Goal: Information Seeking & Learning: Find specific fact

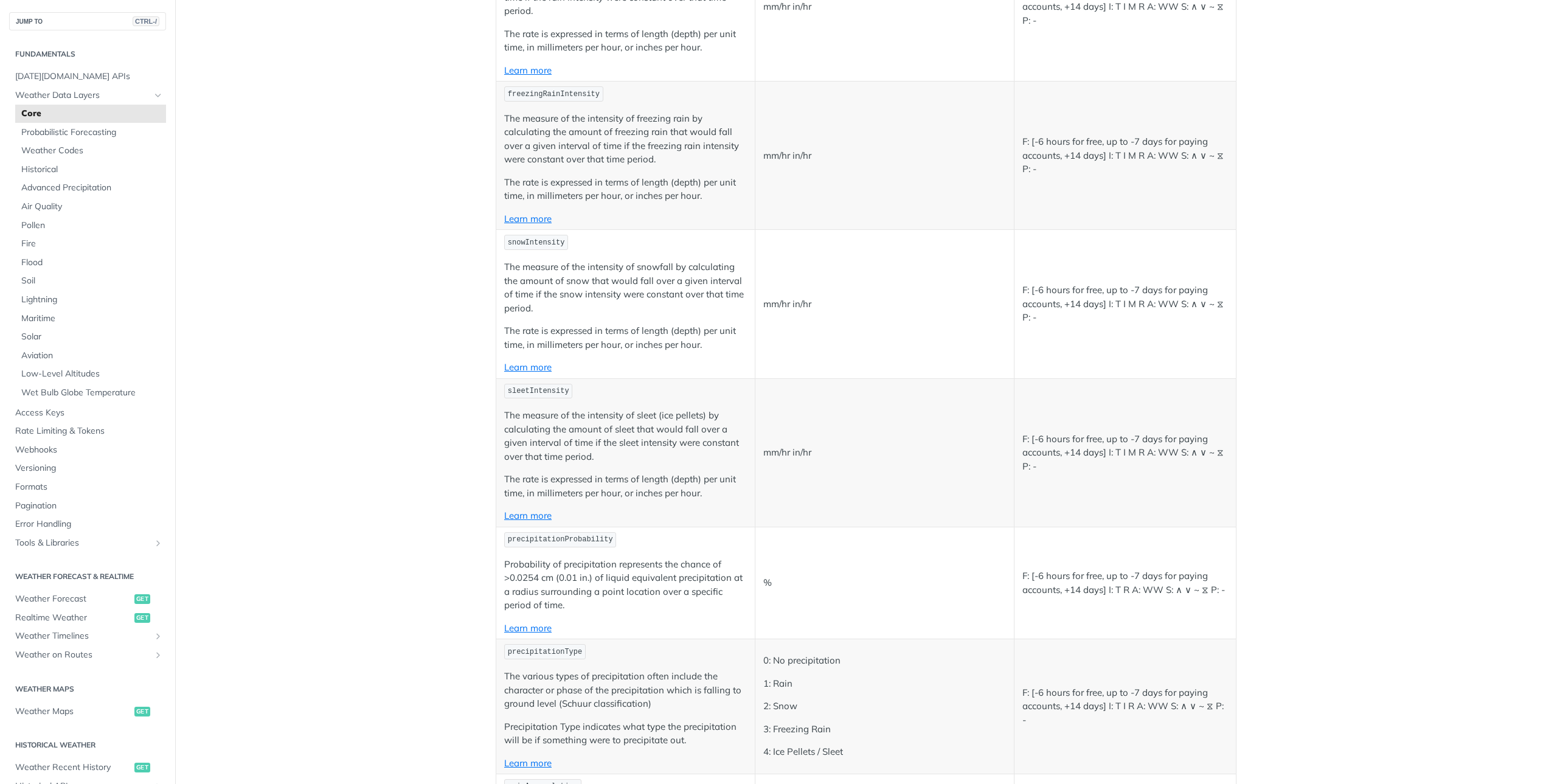
scroll to position [2675, 0]
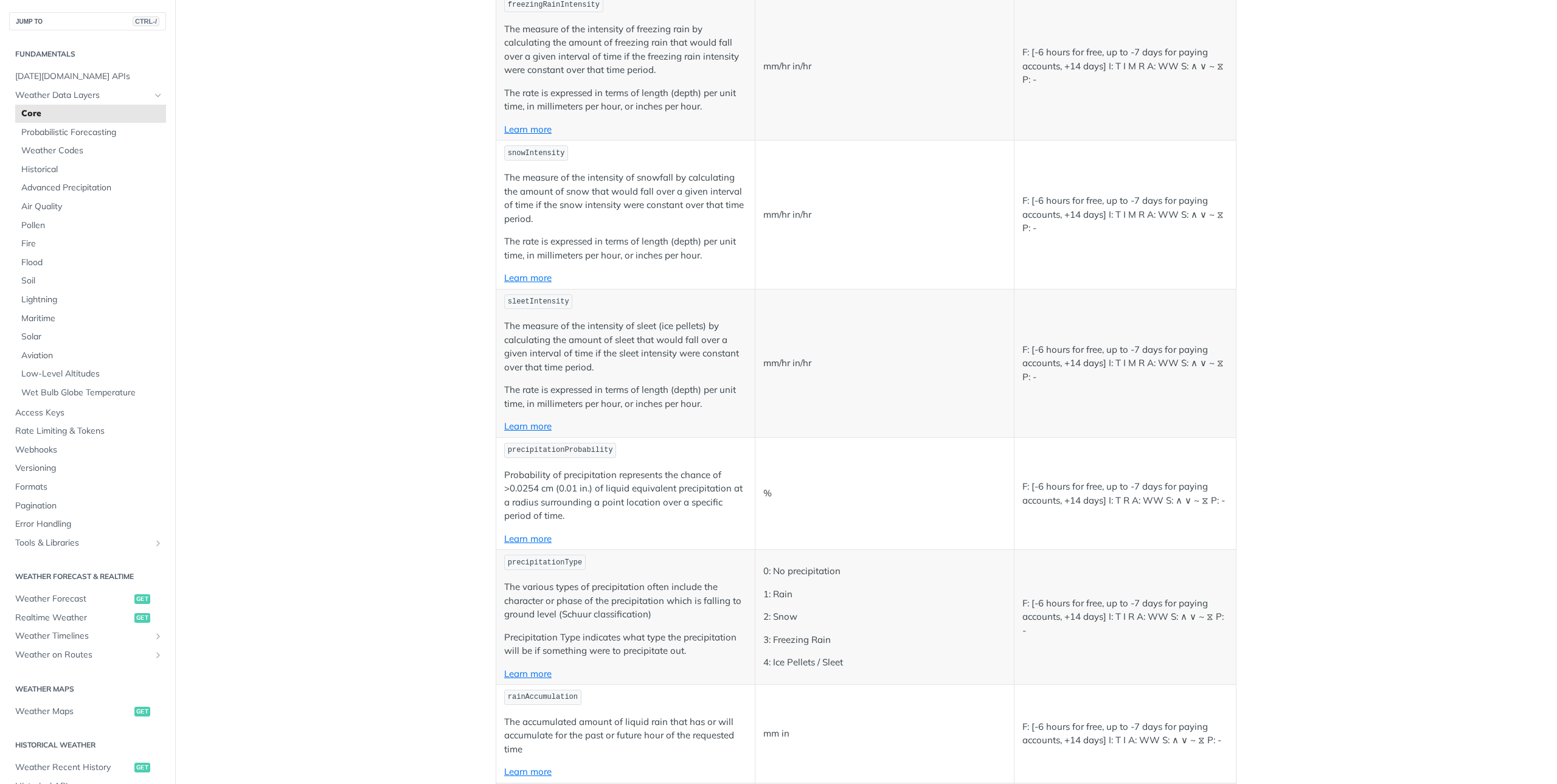
scroll to position [2980, 0]
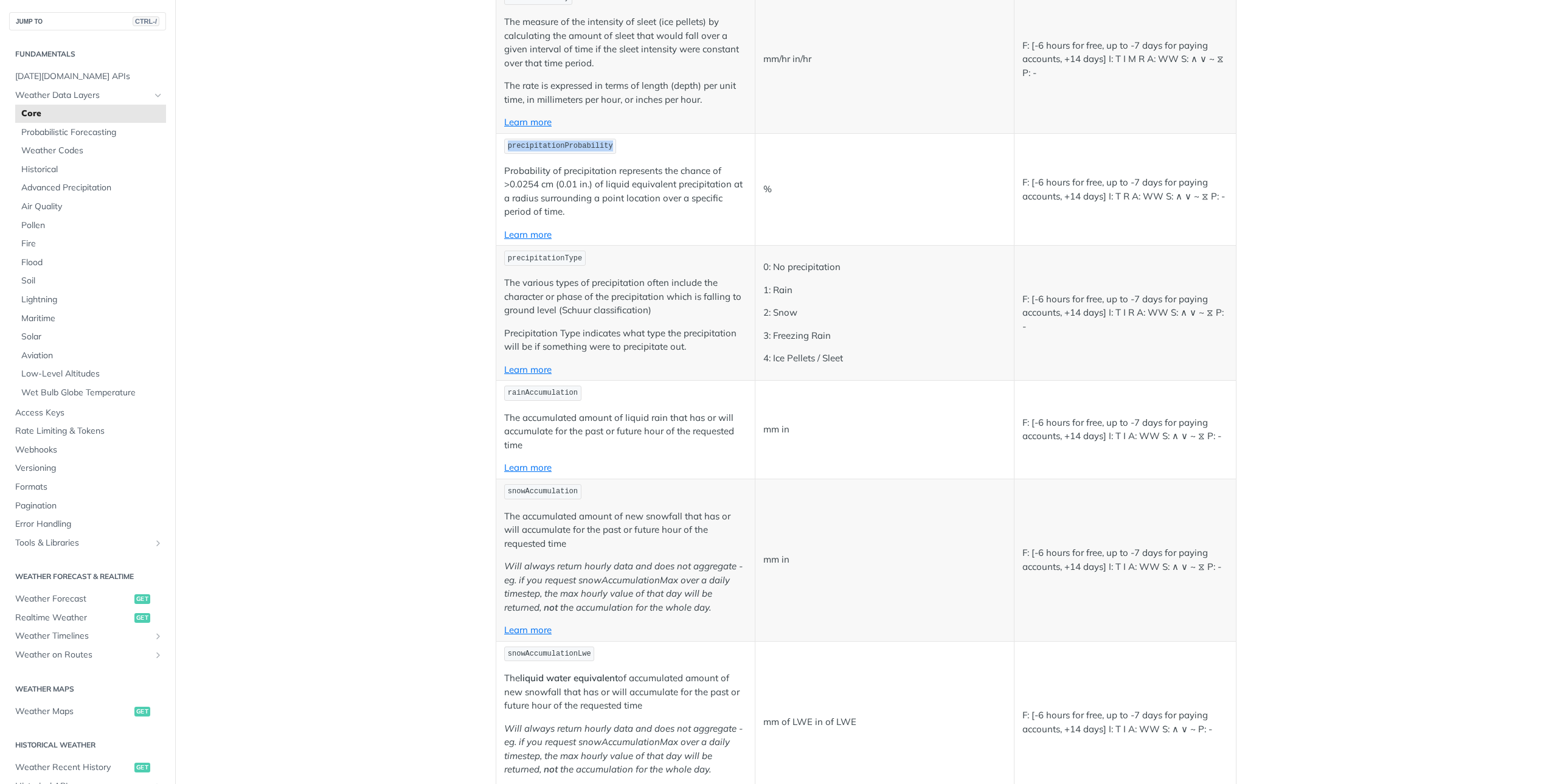
drag, startPoint x: 503, startPoint y: 145, endPoint x: 600, endPoint y: 148, distance: 97.0
click at [600, 148] on code "precipitationProbability" at bounding box center [559, 146] width 112 height 15
copy span "precipitationProbability"
drag, startPoint x: 503, startPoint y: 258, endPoint x: 574, endPoint y: 257, distance: 71.0
click at [574, 257] on code "precipitationType" at bounding box center [544, 258] width 81 height 15
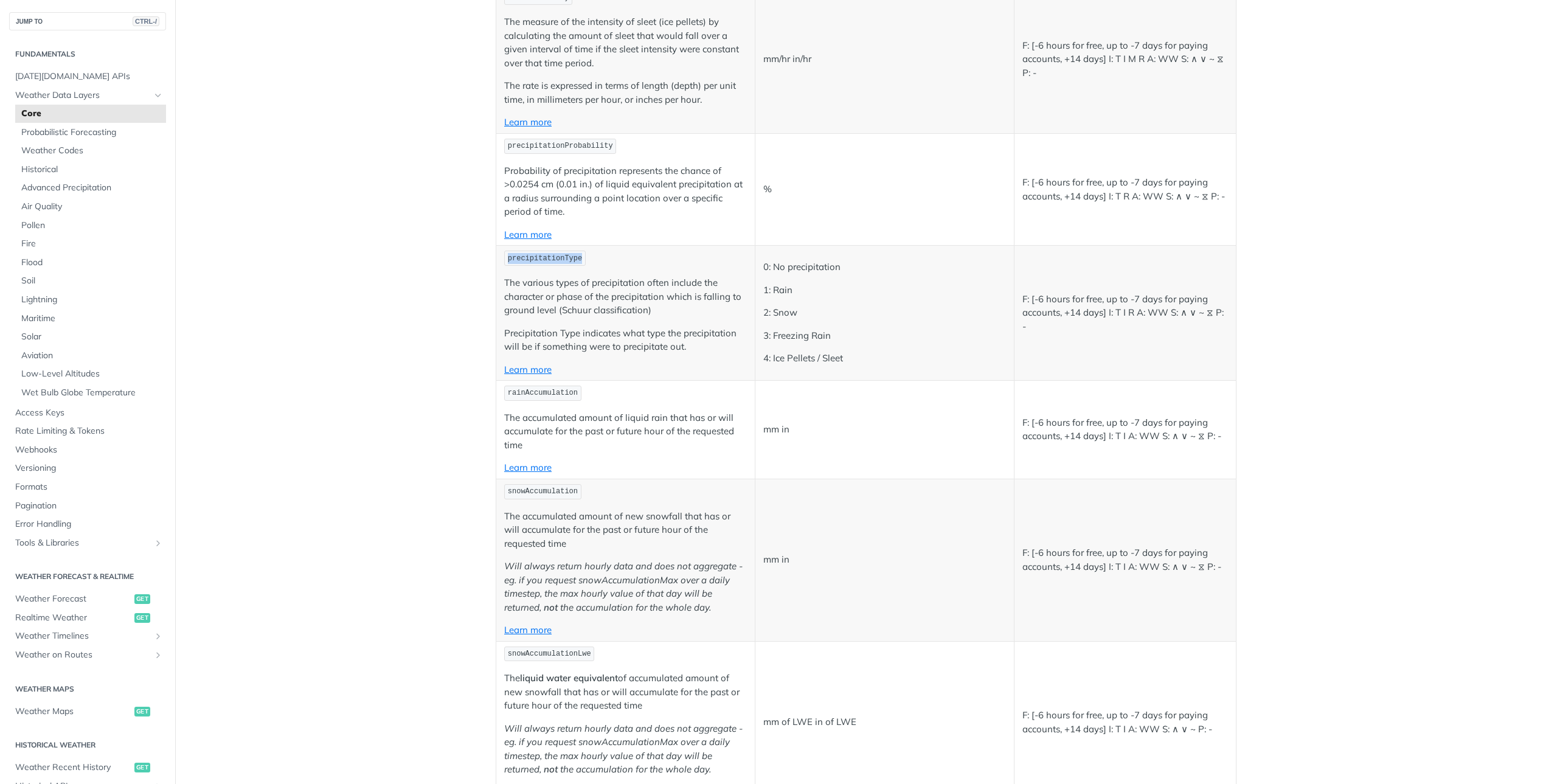
copy span "precipitationType"
